Goal: Information Seeking & Learning: Compare options

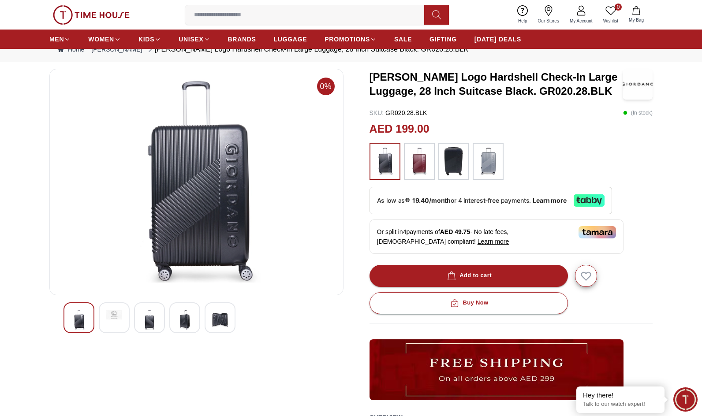
scroll to position [44, 0]
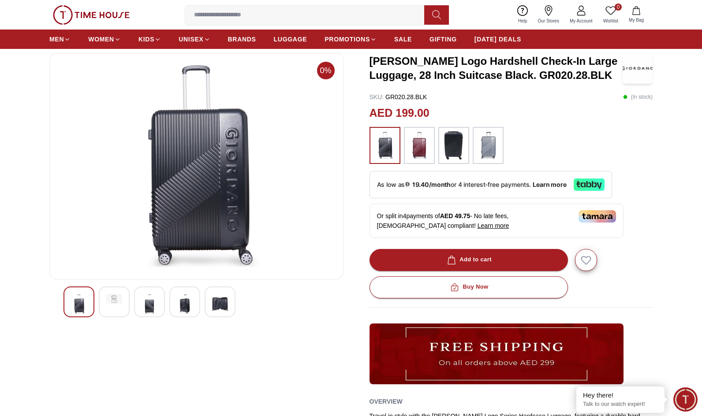
click at [145, 307] on img at bounding box center [149, 304] width 16 height 20
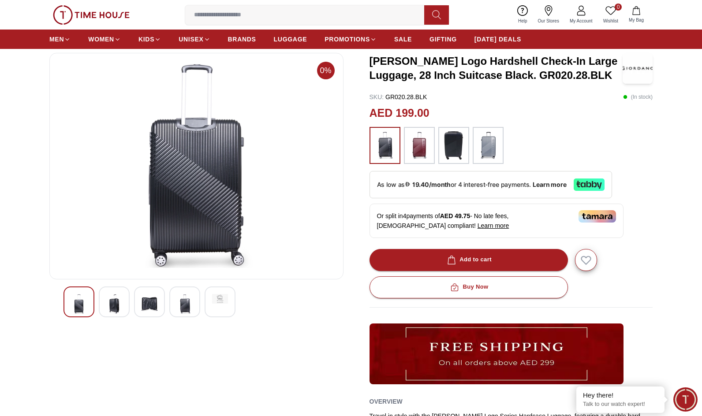
click at [163, 309] on div at bounding box center [149, 301] width 31 height 31
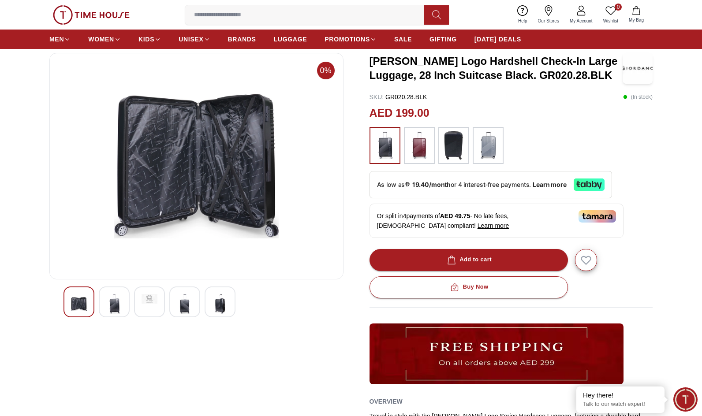
click at [218, 301] on img at bounding box center [220, 304] width 16 height 20
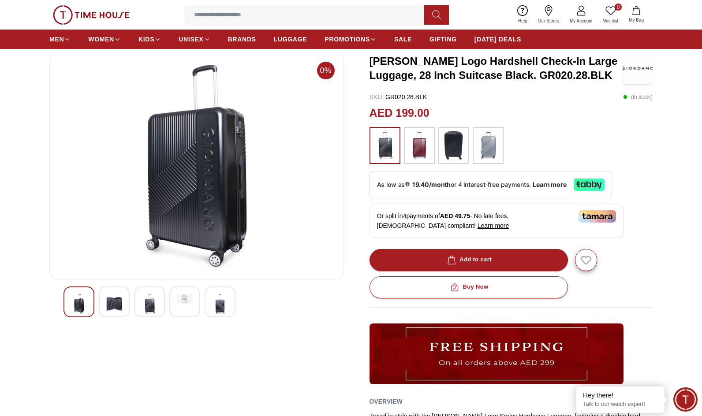
click at [159, 302] on div at bounding box center [149, 301] width 31 height 31
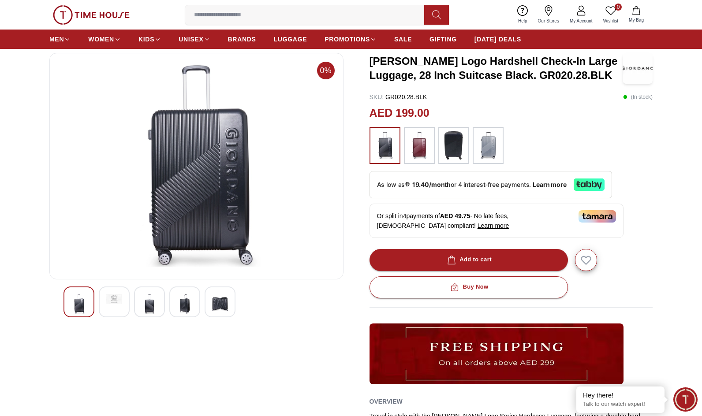
click at [427, 140] on img at bounding box center [419, 145] width 22 height 28
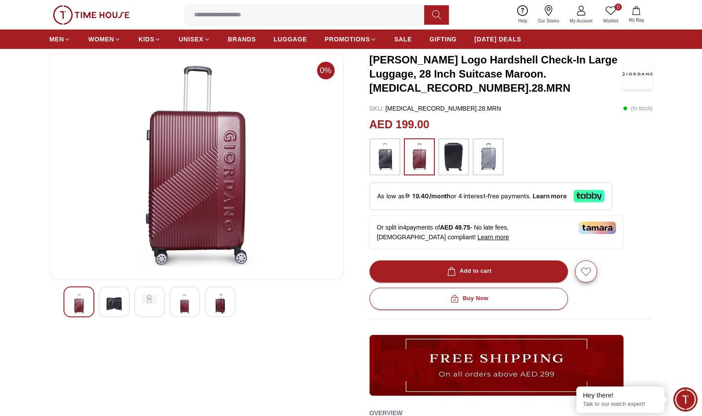
click at [110, 308] on img at bounding box center [114, 304] width 16 height 20
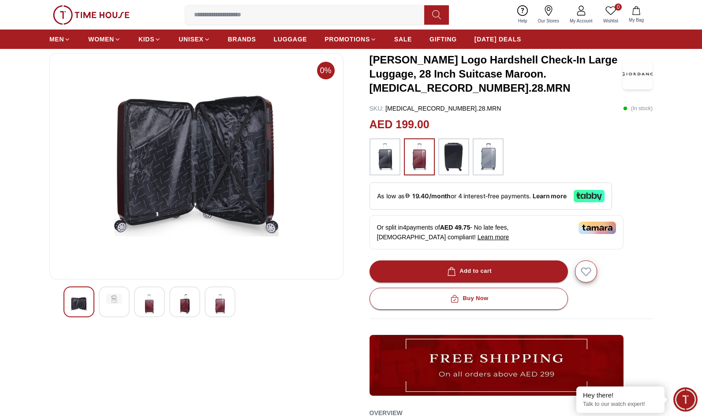
click at [196, 305] on div at bounding box center [184, 301] width 31 height 31
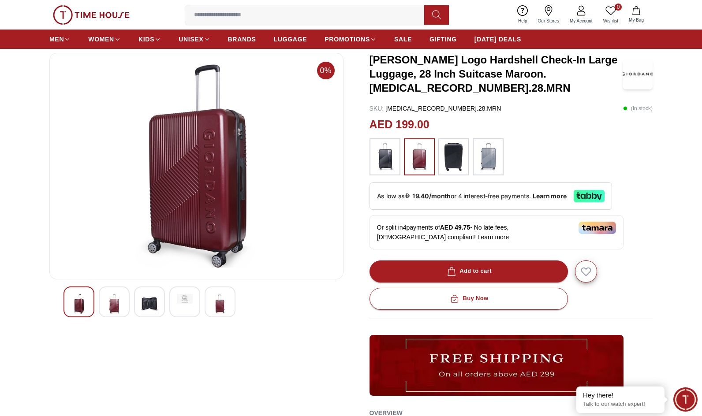
click at [226, 303] on img at bounding box center [220, 304] width 16 height 20
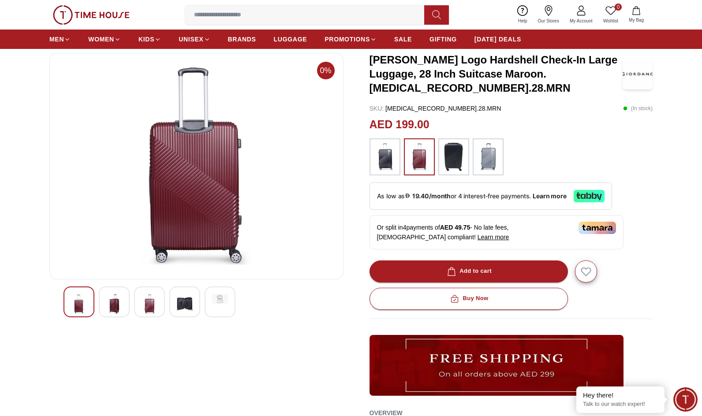
click at [211, 301] on div at bounding box center [220, 301] width 31 height 31
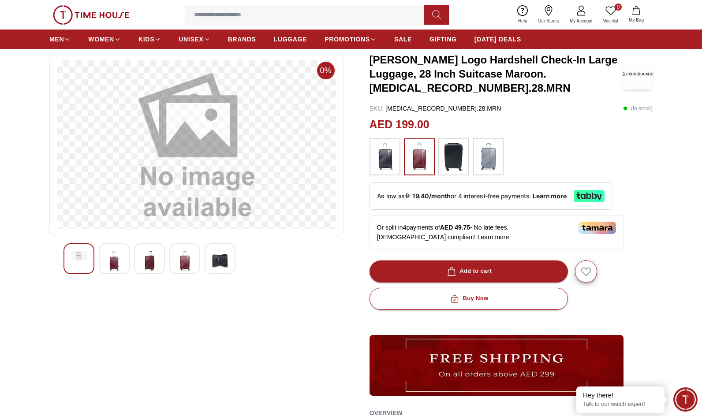
click at [182, 267] on img at bounding box center [185, 261] width 16 height 20
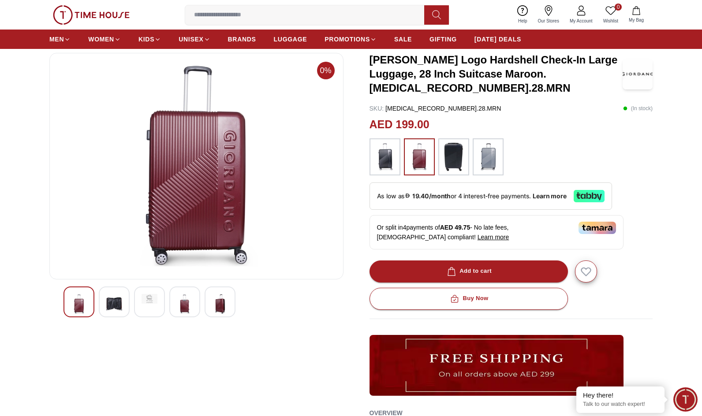
click at [603, 122] on div "AED 199.00" at bounding box center [510, 124] width 283 height 17
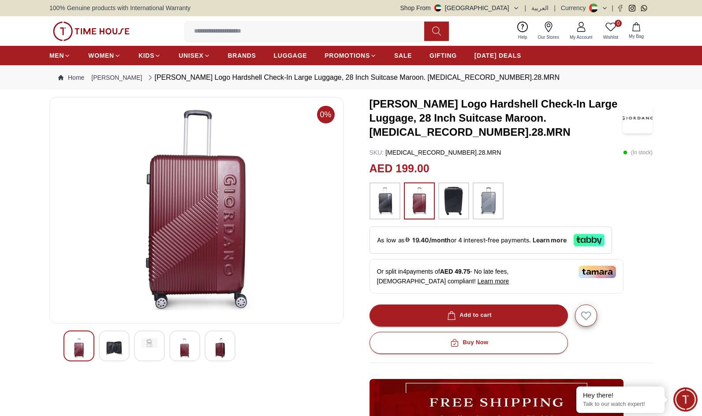
click at [187, 343] on img at bounding box center [185, 348] width 16 height 20
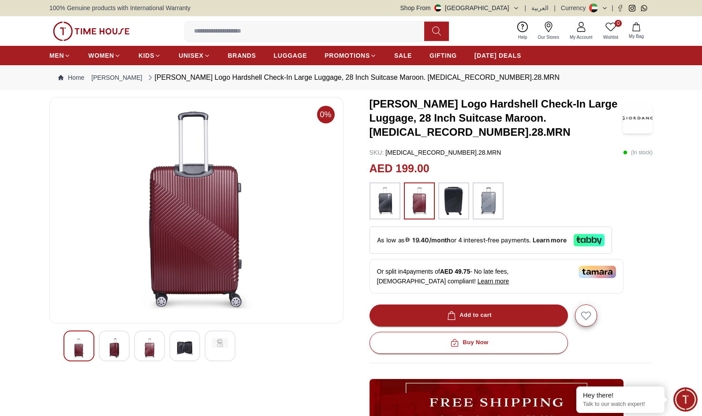
click at [113, 346] on img at bounding box center [114, 348] width 16 height 20
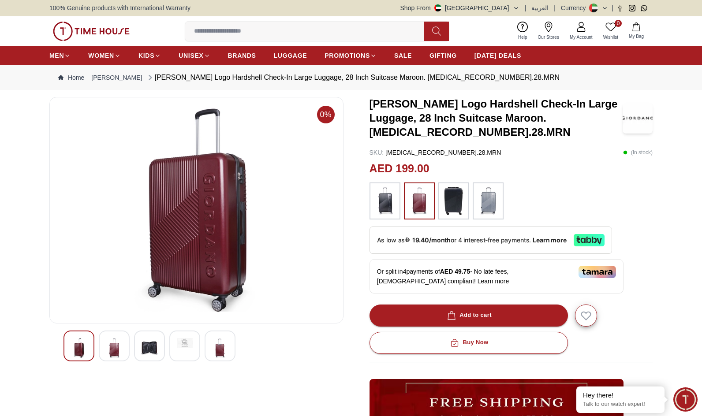
click at [72, 342] on img at bounding box center [79, 348] width 16 height 20
click at [59, 338] on div at bounding box center [196, 348] width 294 height 34
click at [96, 346] on div at bounding box center [196, 346] width 266 height 31
click at [116, 346] on img at bounding box center [114, 348] width 16 height 20
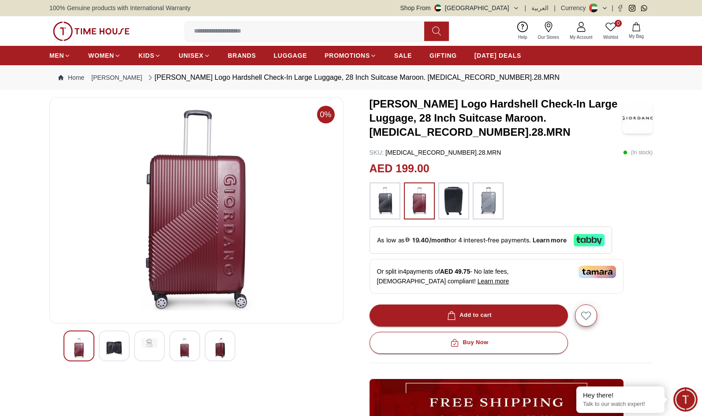
click at [507, 198] on div at bounding box center [510, 200] width 283 height 37
click at [453, 196] on img at bounding box center [454, 201] width 22 height 28
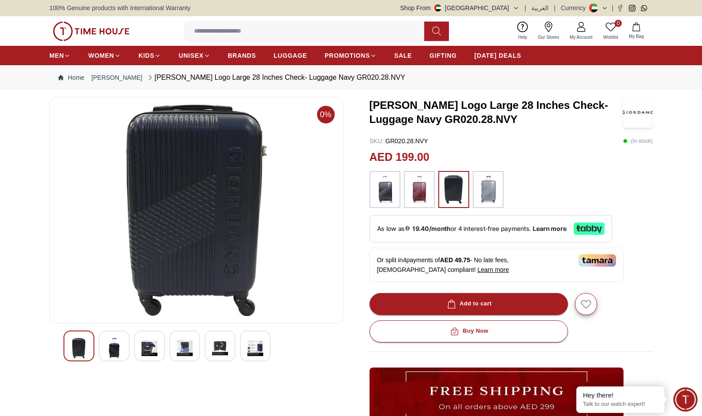
click at [491, 185] on img at bounding box center [488, 189] width 22 height 28
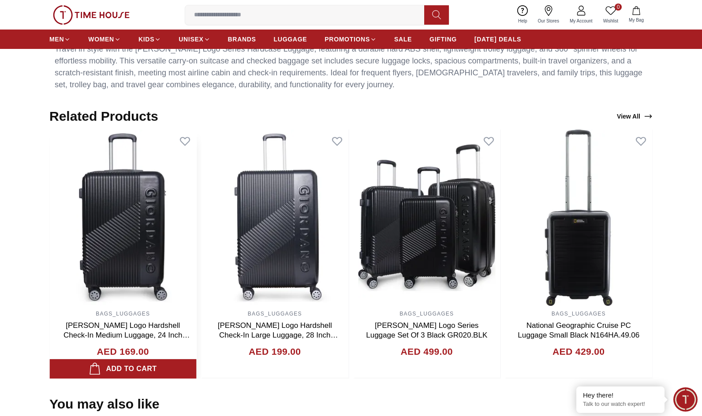
scroll to position [573, 0]
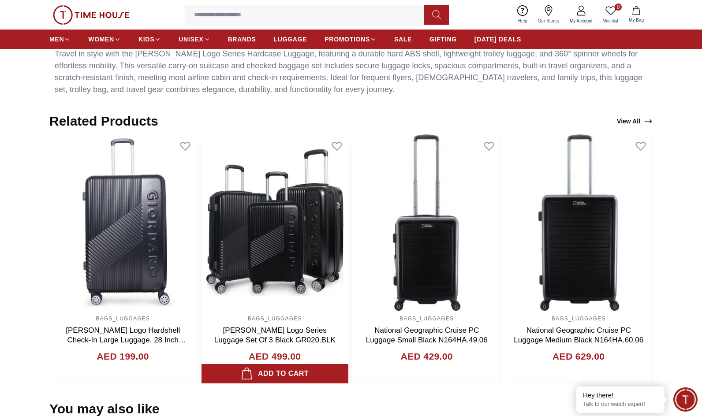
click at [349, 143] on div "BAGS_LUGGAGES [PERSON_NAME] Logo Hardshell Carry-On Small Cabin Luggage, 20 Inc…" at bounding box center [47, 258] width 603 height 249
click at [349, 202] on img at bounding box center [274, 222] width 147 height 176
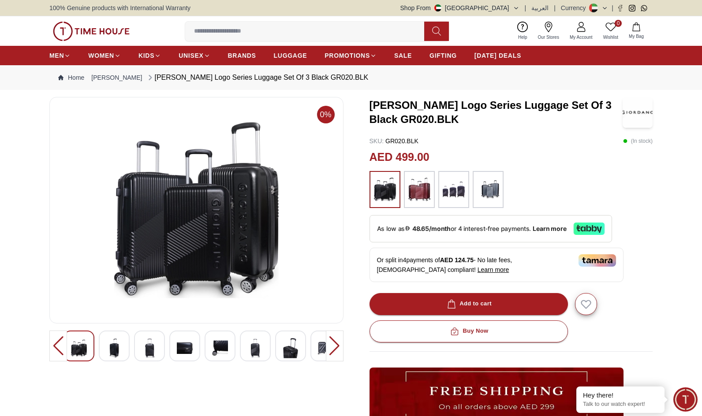
click at [424, 186] on img at bounding box center [419, 189] width 22 height 28
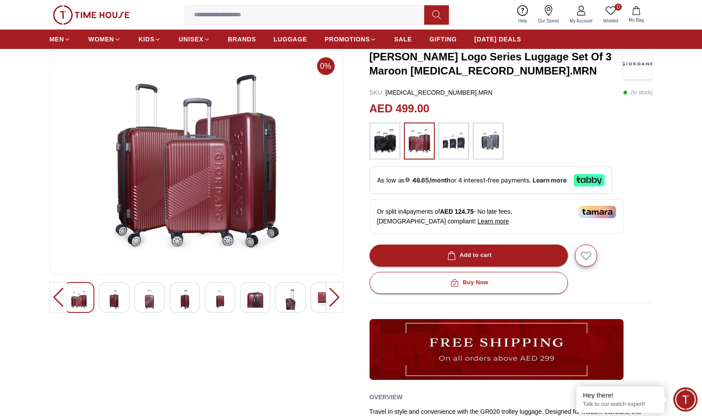
scroll to position [88, 0]
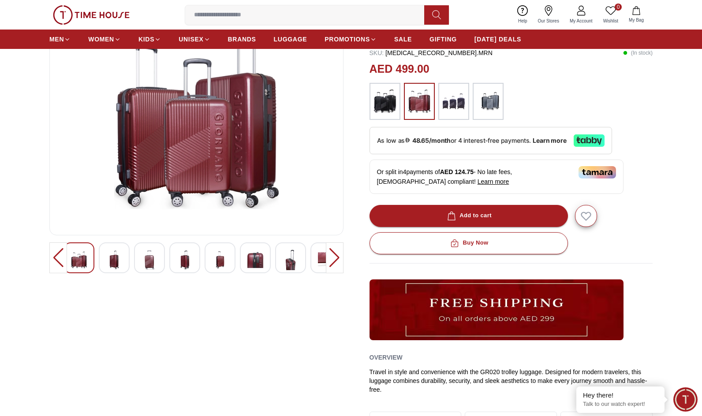
click at [116, 261] on img at bounding box center [114, 260] width 16 height 20
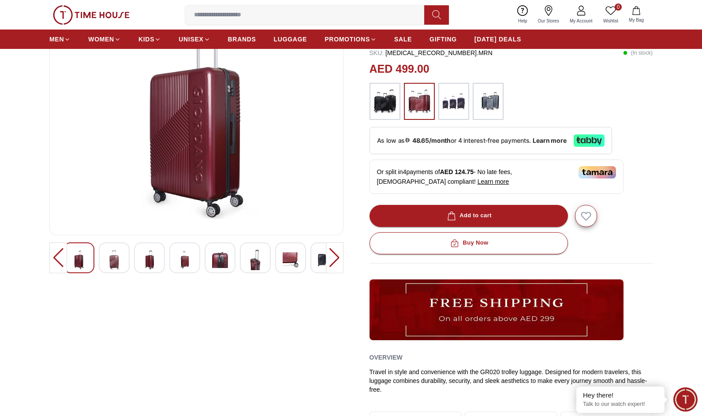
click at [148, 255] on img at bounding box center [149, 260] width 16 height 20
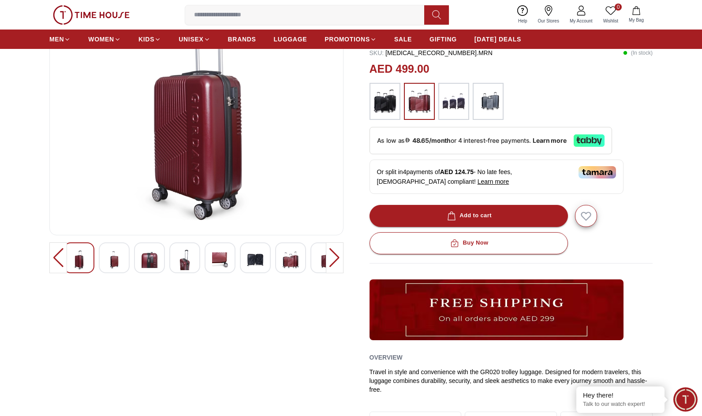
click at [186, 258] on img at bounding box center [185, 260] width 16 height 20
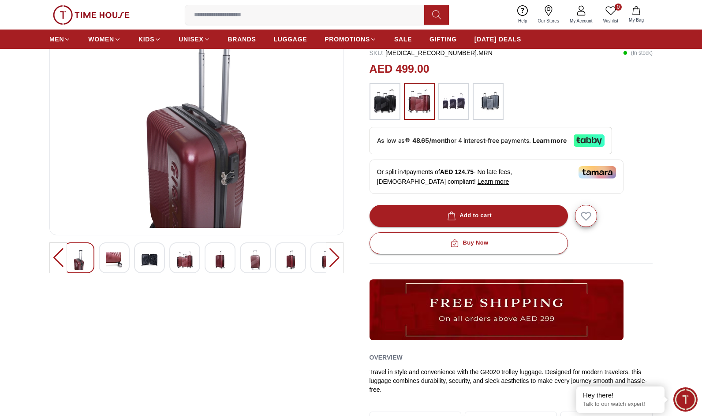
click at [222, 258] on img at bounding box center [220, 260] width 16 height 20
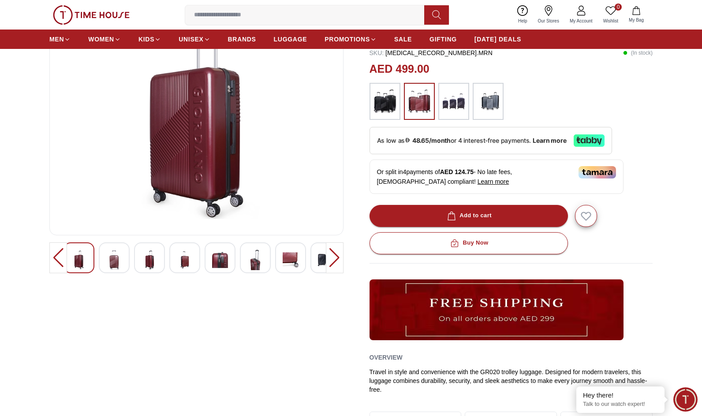
click at [255, 259] on img at bounding box center [255, 260] width 16 height 20
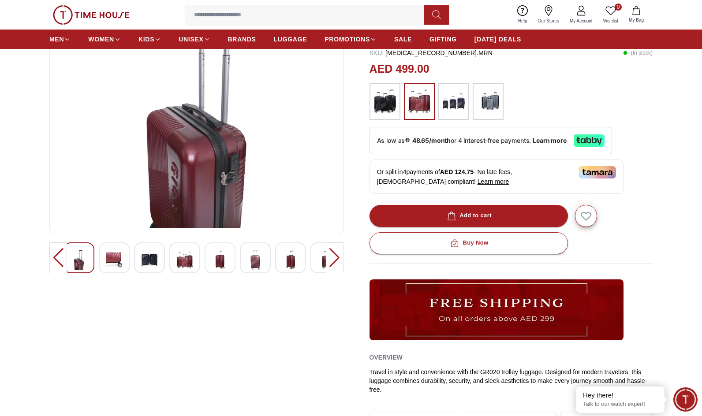
click at [288, 257] on img at bounding box center [291, 260] width 16 height 20
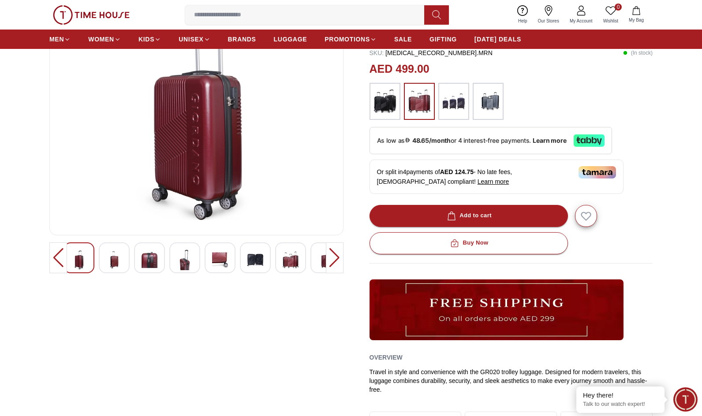
click at [337, 259] on div at bounding box center [335, 257] width 18 height 31
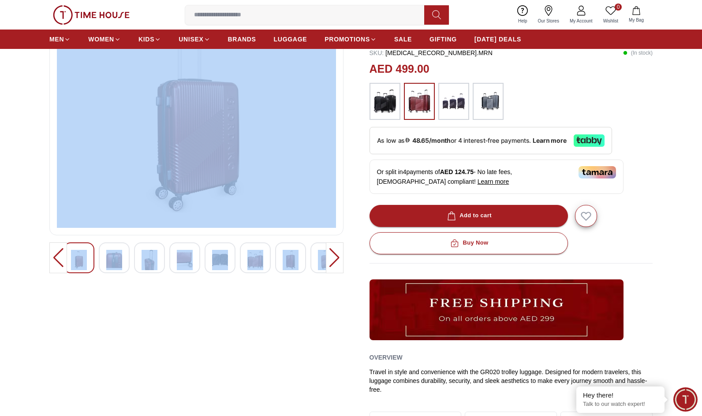
click at [336, 259] on div at bounding box center [335, 257] width 18 height 31
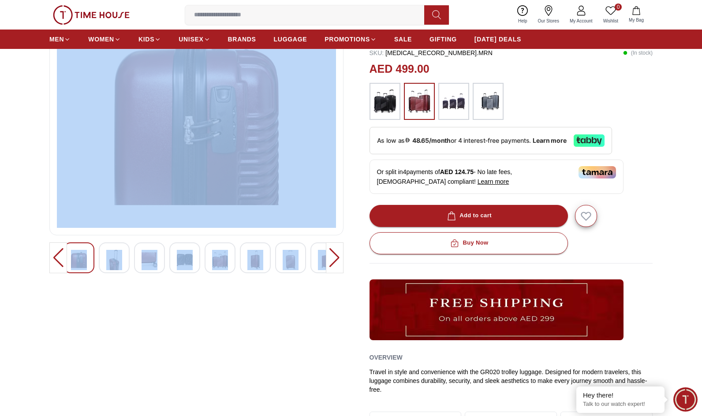
click at [336, 259] on div at bounding box center [335, 257] width 18 height 31
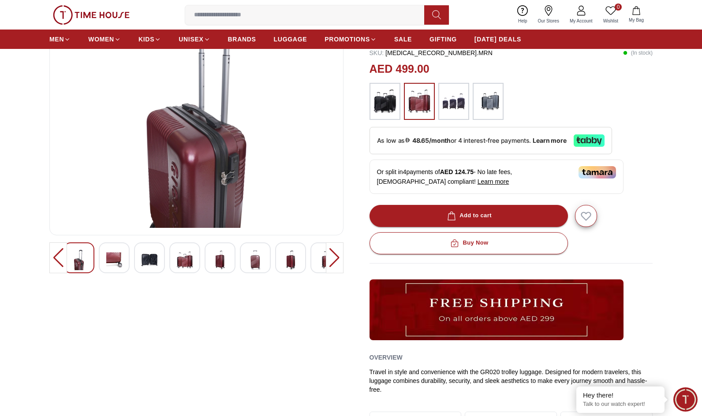
drag, startPoint x: 213, startPoint y: 310, endPoint x: 228, endPoint y: 306, distance: 15.2
click at [215, 309] on div "0%" at bounding box center [196, 237] width 294 height 456
click at [331, 260] on div at bounding box center [335, 257] width 18 height 31
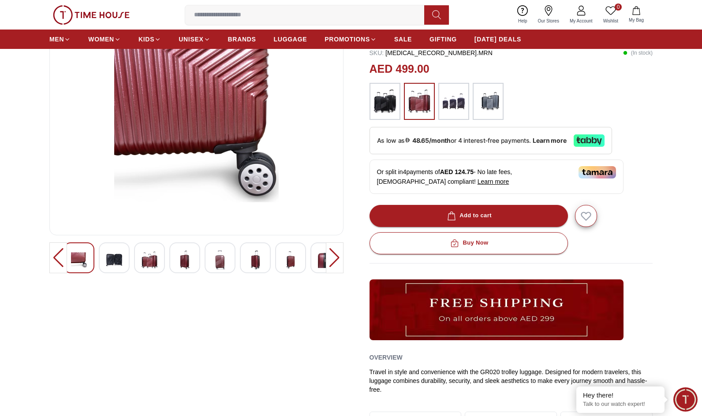
click at [331, 258] on div at bounding box center [335, 257] width 18 height 31
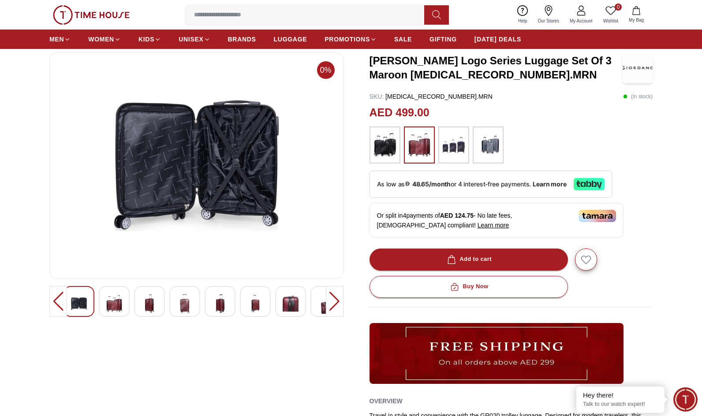
scroll to position [44, 0]
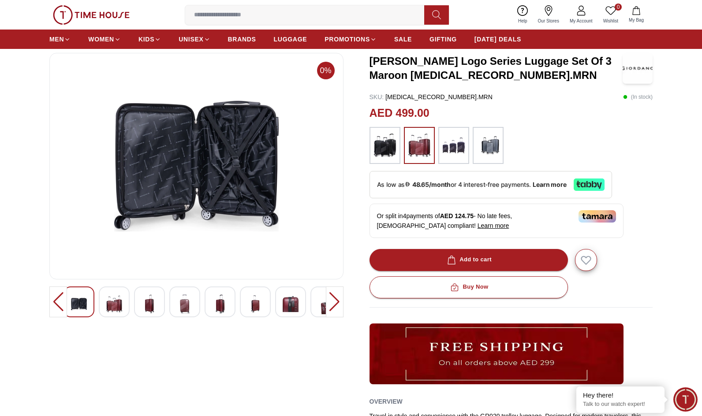
click at [338, 301] on div at bounding box center [335, 301] width 18 height 31
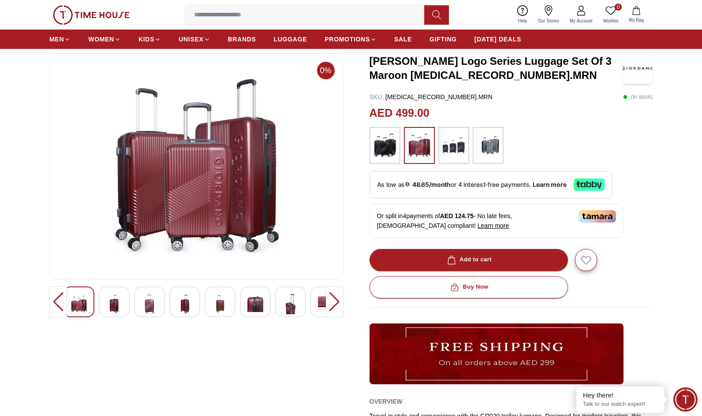
click at [333, 301] on div at bounding box center [335, 301] width 18 height 31
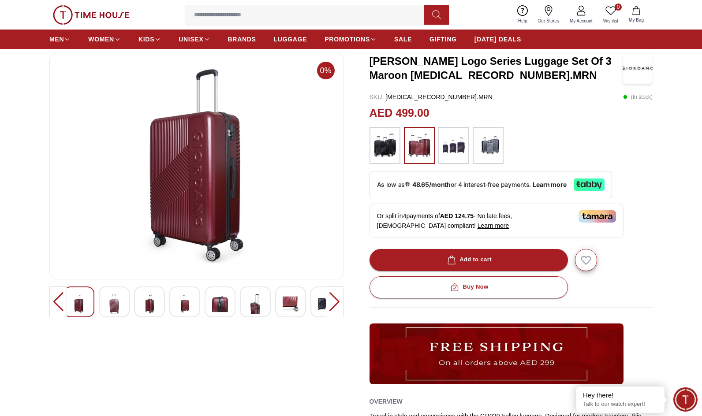
click at [332, 301] on div at bounding box center [335, 301] width 18 height 31
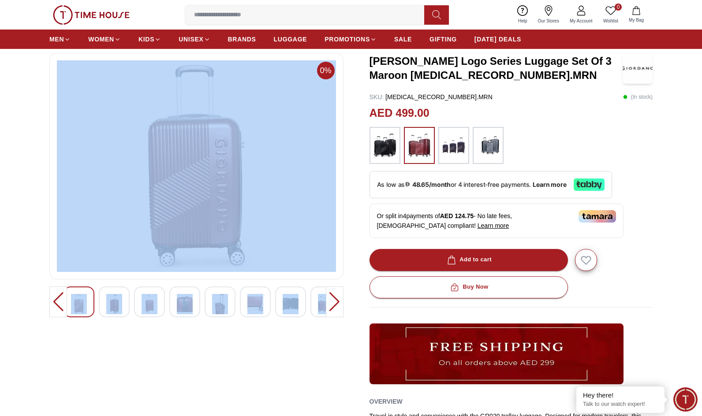
click at [331, 301] on div at bounding box center [335, 301] width 18 height 31
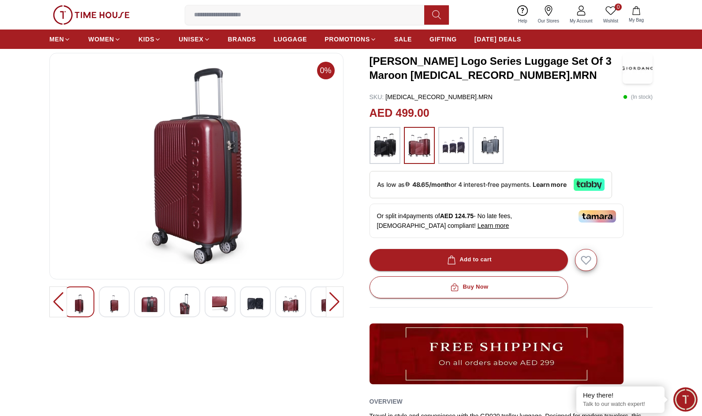
click at [331, 301] on div at bounding box center [335, 301] width 18 height 31
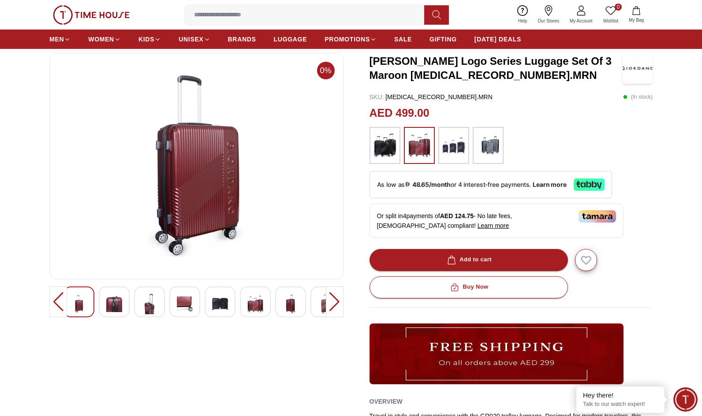
click at [331, 301] on div at bounding box center [335, 301] width 18 height 31
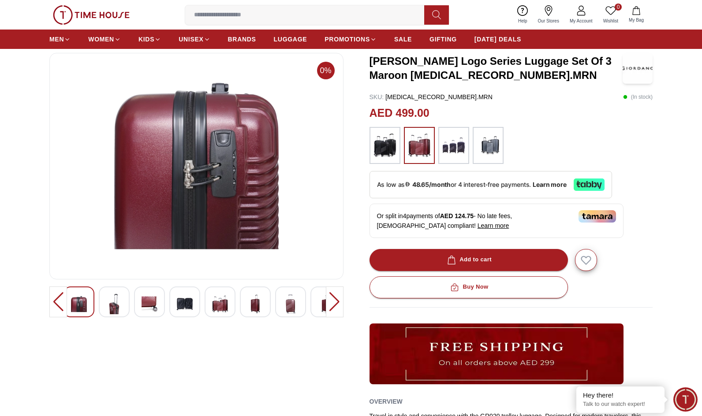
click at [330, 301] on div at bounding box center [335, 301] width 18 height 31
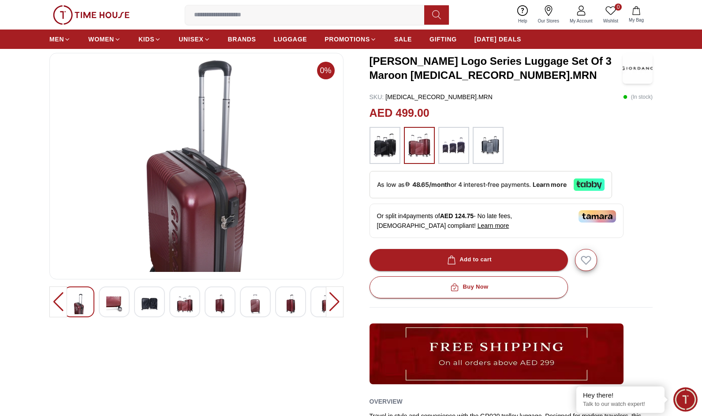
click at [250, 348] on div "0%" at bounding box center [196, 281] width 294 height 456
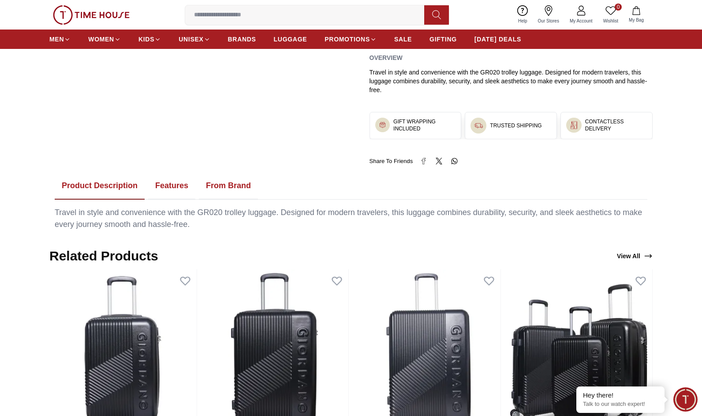
scroll to position [513, 0]
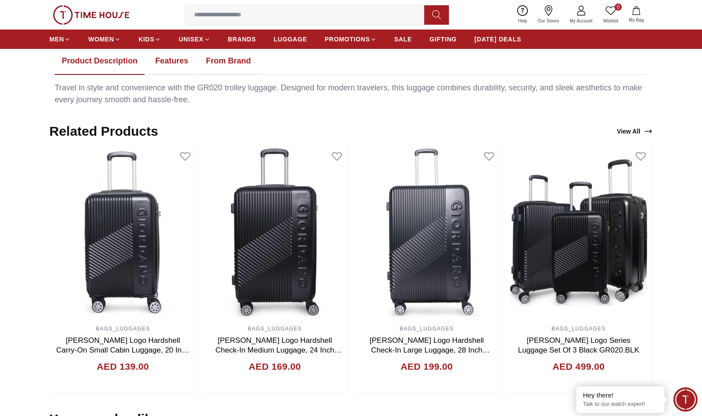
click at [642, 130] on link "View All" at bounding box center [634, 131] width 39 height 12
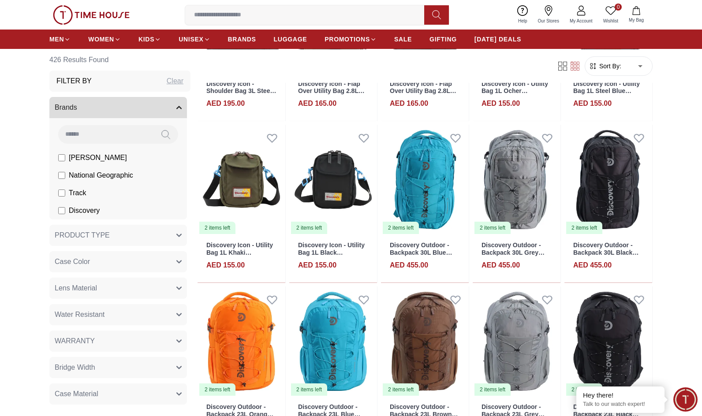
scroll to position [2600, 0]
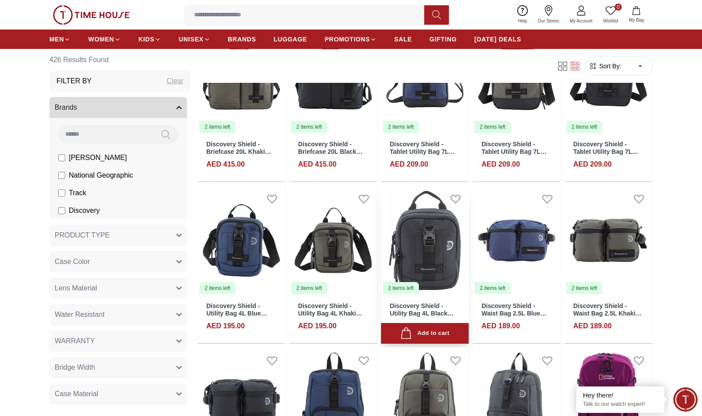
scroll to position [3482, 0]
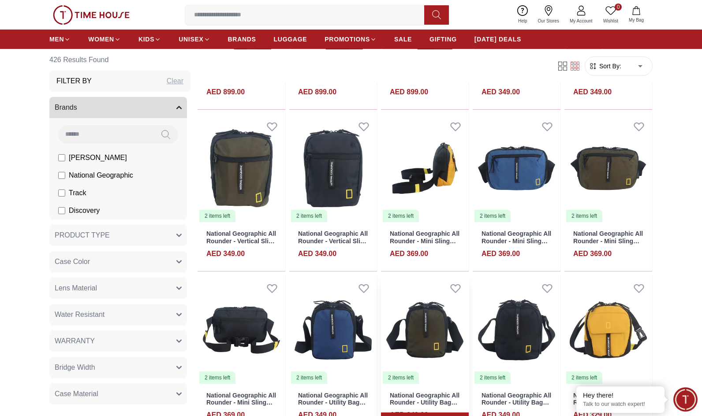
scroll to position [4187, 0]
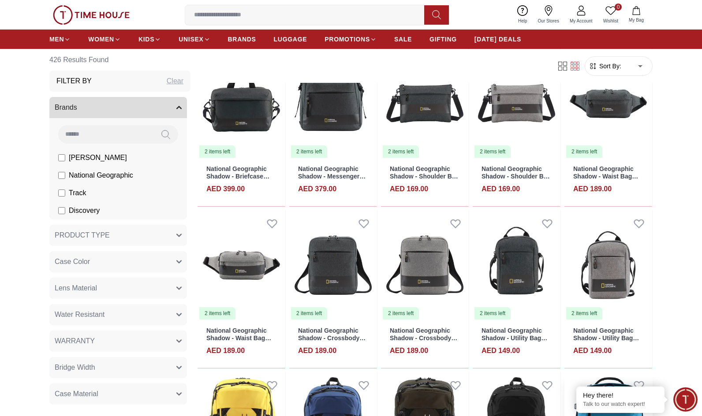
scroll to position [5950, 0]
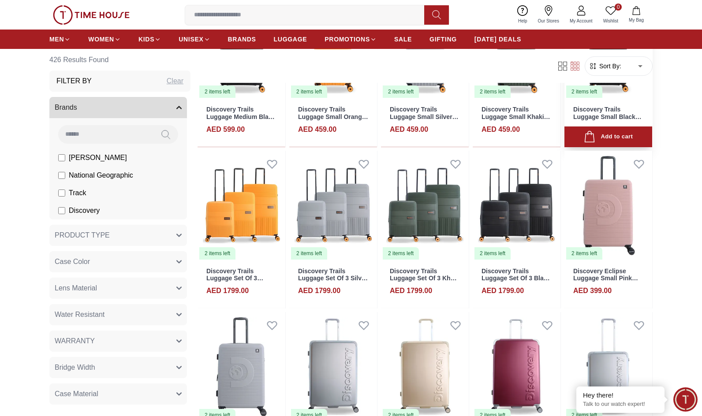
scroll to position [10117, 0]
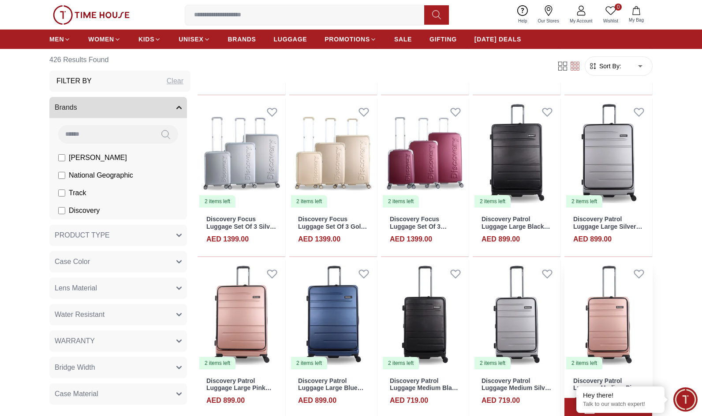
scroll to position [10690, 0]
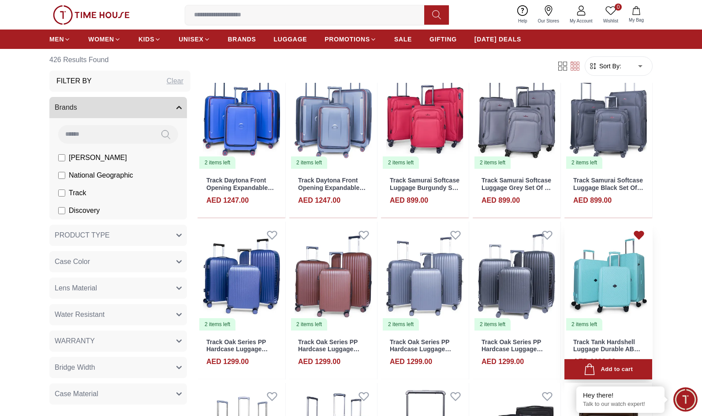
scroll to position [11307, 0]
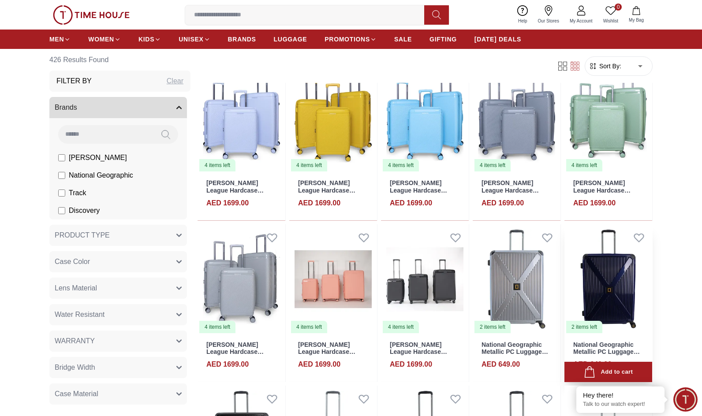
scroll to position [11961, 0]
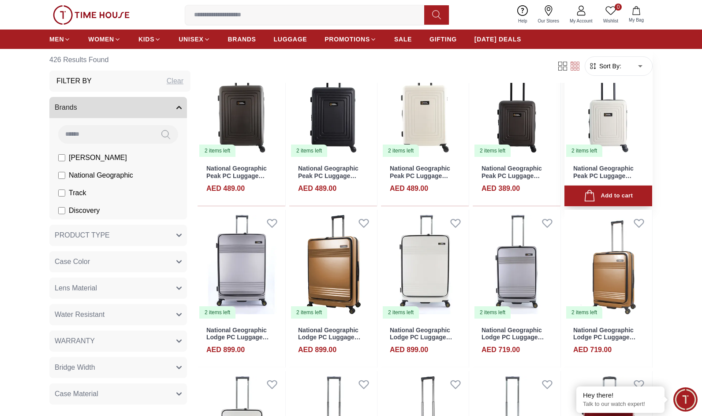
scroll to position [12643, 0]
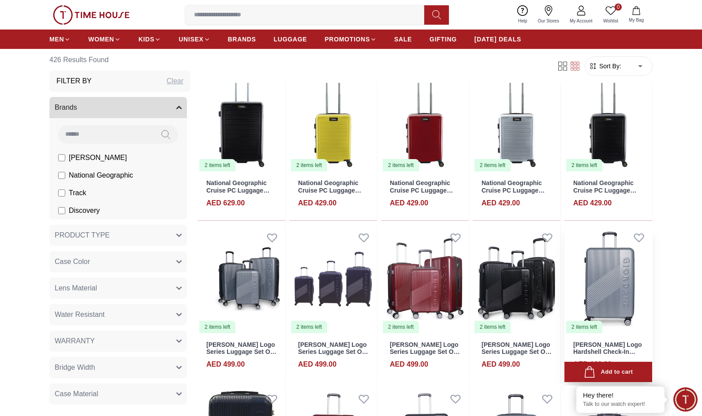
scroll to position [13290, 0]
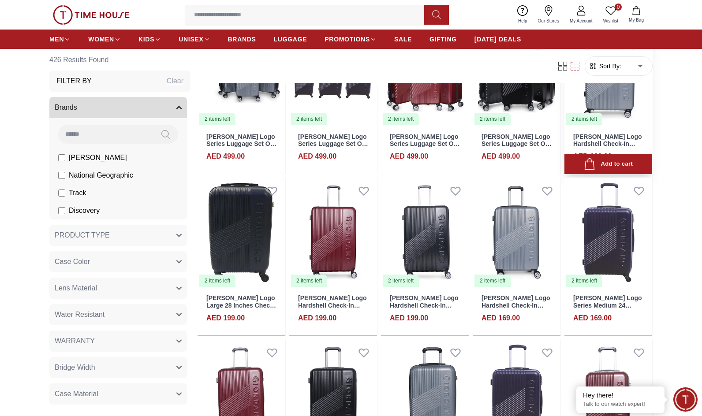
scroll to position [13379, 0]
